Goal: Navigation & Orientation: Find specific page/section

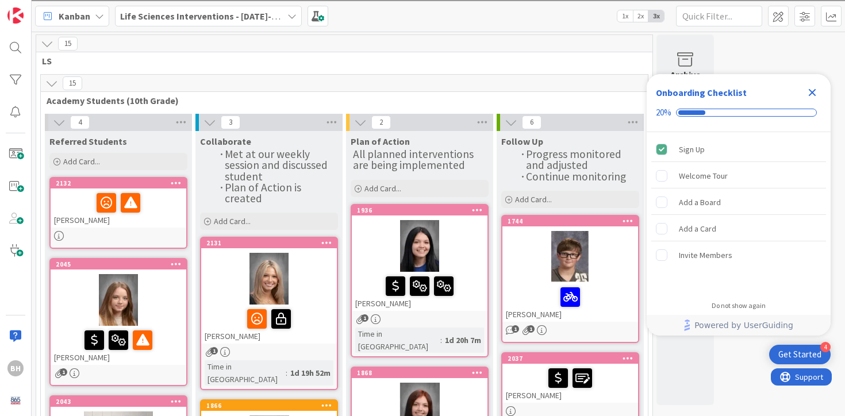
click at [440, 241] on div at bounding box center [420, 246] width 136 height 52
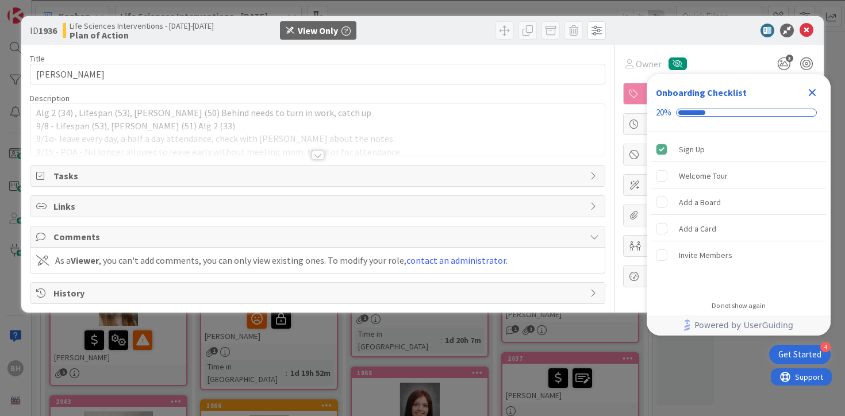
click at [323, 151] on div at bounding box center [317, 140] width 575 height 29
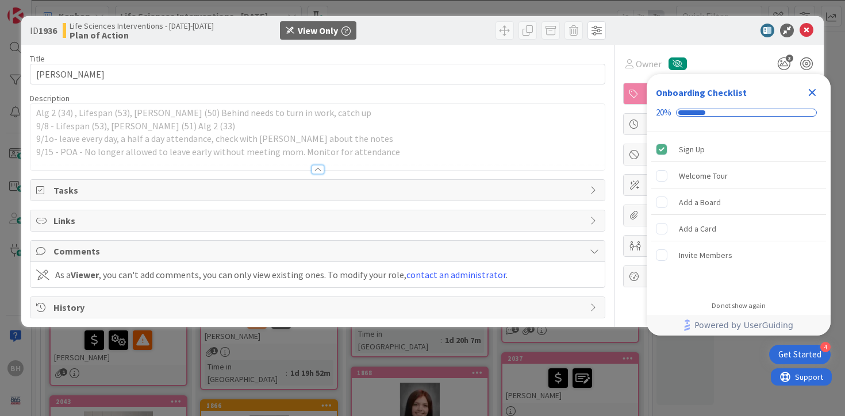
click at [316, 194] on span "Tasks" at bounding box center [318, 190] width 531 height 14
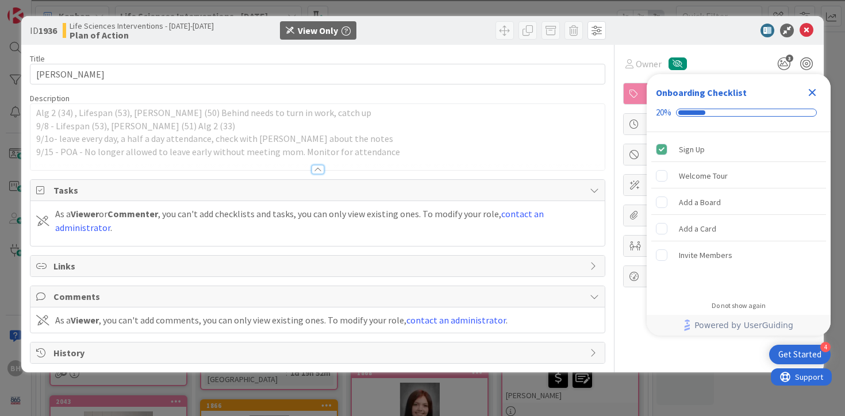
click at [807, 94] on icon "Close Checklist" at bounding box center [812, 93] width 14 height 14
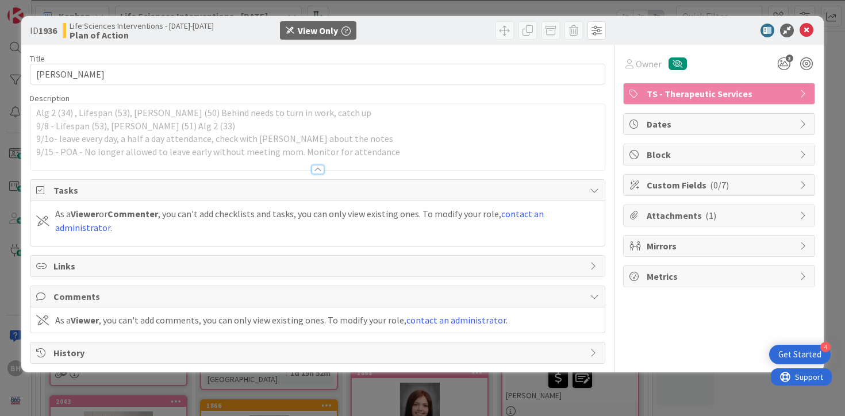
click at [755, 215] on span "Attachments ( 1 )" at bounding box center [719, 216] width 147 height 14
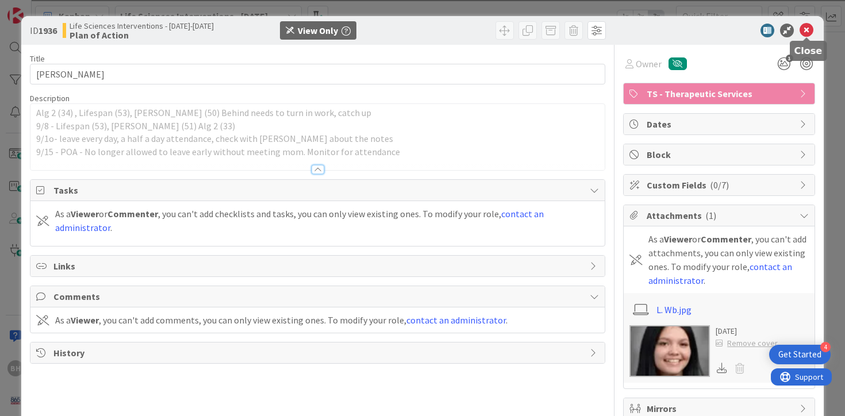
click at [811, 30] on icon at bounding box center [806, 31] width 14 height 14
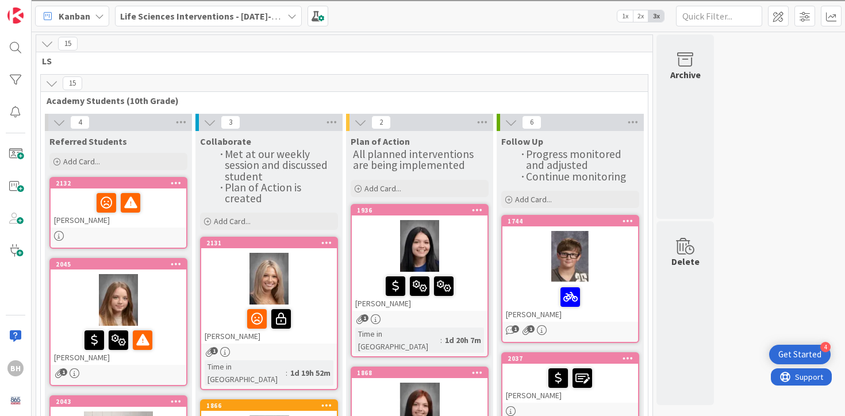
click at [215, 16] on b "Life Sciences Interventions - [DATE]-[DATE]" at bounding box center [209, 15] width 178 height 11
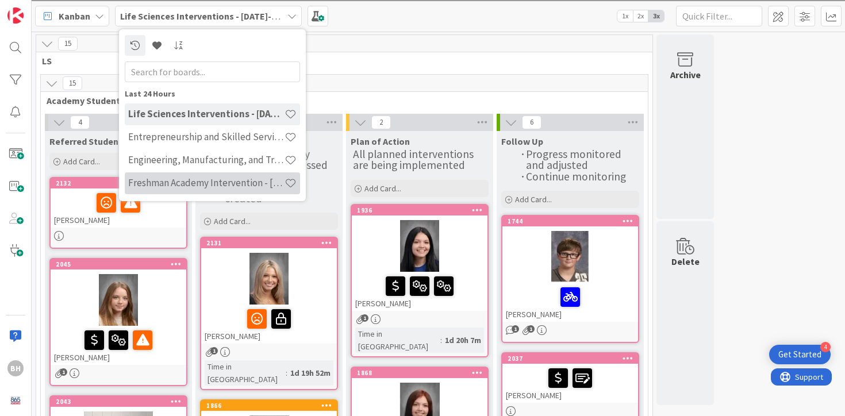
click at [208, 184] on h4 "Freshman Academy Intervention - [DATE]-[DATE]" at bounding box center [206, 182] width 156 height 11
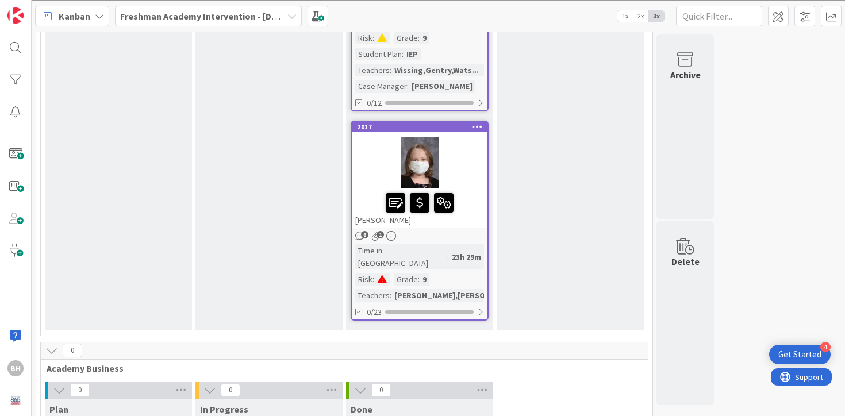
scroll to position [1492, 0]
